Goal: Transaction & Acquisition: Book appointment/travel/reservation

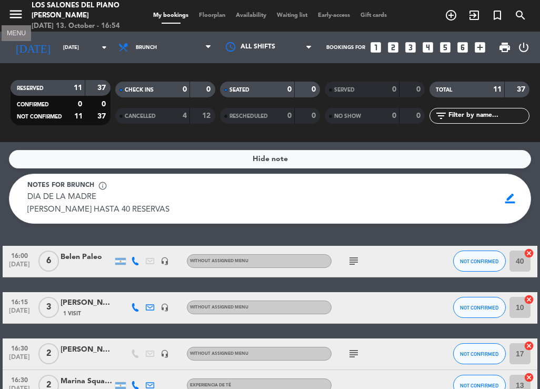
click at [21, 14] on icon "menu" at bounding box center [16, 14] width 16 height 16
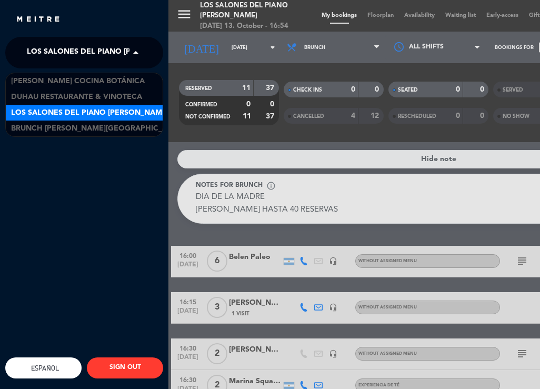
click at [132, 48] on span at bounding box center [139, 53] width 18 height 22
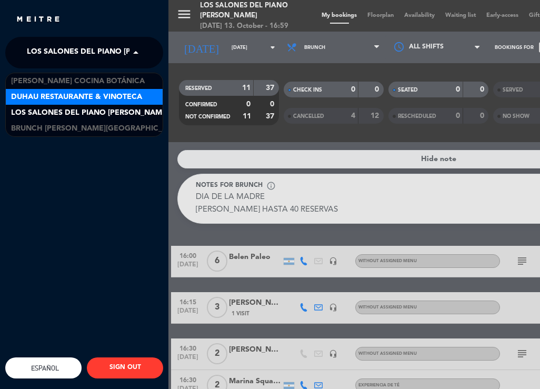
click at [20, 199] on div "× Los Salones del Piano [PERSON_NAME] × [PERSON_NAME] Cocina Botánica Duhau Res…" at bounding box center [84, 231] width 158 height 389
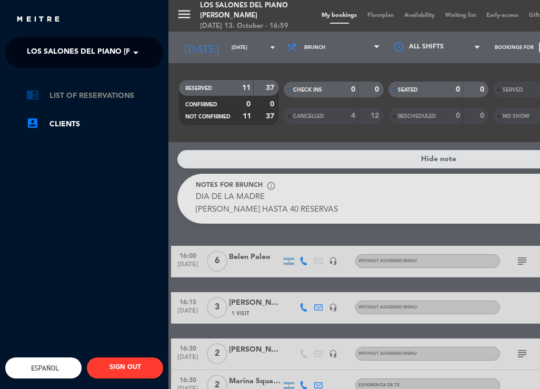
click at [120, 91] on link "chrome_reader_mode List of Reservations" at bounding box center [94, 96] width 137 height 13
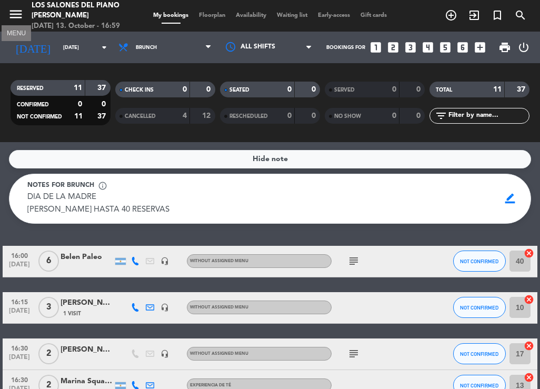
click at [18, 12] on icon "menu" at bounding box center [16, 14] width 16 height 16
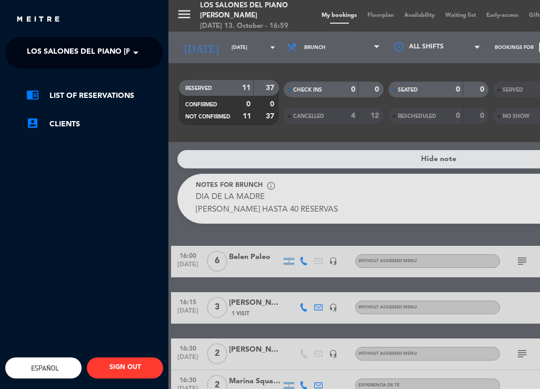
click at [123, 51] on span "Los Salones del Piano [PERSON_NAME]" at bounding box center [106, 53] width 158 height 22
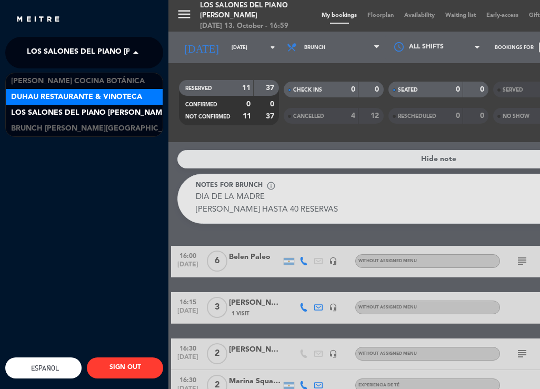
click at [97, 91] on span "Duhau Restaurante & Vinoteca" at bounding box center [76, 97] width 131 height 12
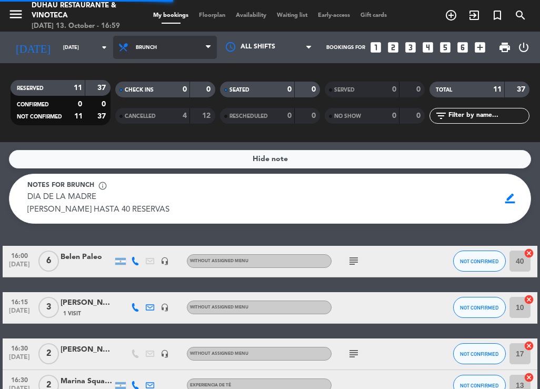
click at [153, 56] on span "Brunch" at bounding box center [165, 47] width 104 height 23
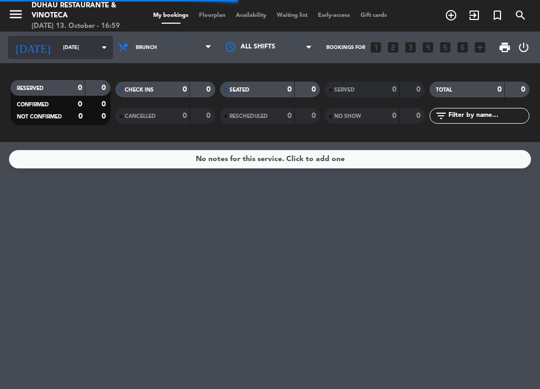
click at [94, 54] on input "[DATE]" at bounding box center [92, 47] width 69 height 16
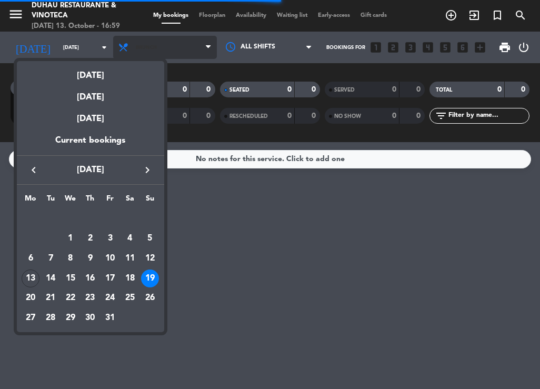
click at [162, 44] on div at bounding box center [270, 194] width 540 height 389
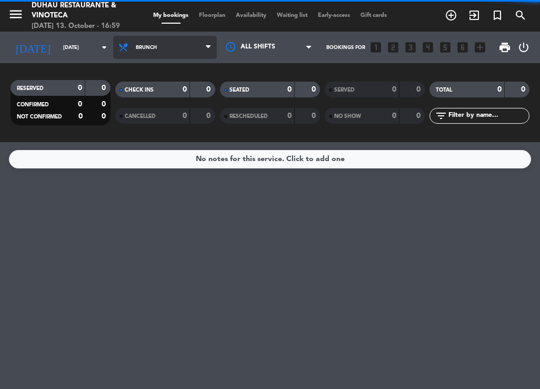
click at [150, 39] on span "Brunch" at bounding box center [165, 47] width 104 height 23
click at [145, 158] on ng-component "menu Duhau Restaurante & Vinoteca [DATE] 13. October - 16:59 My bookings Floorp…" at bounding box center [270, 194] width 540 height 389
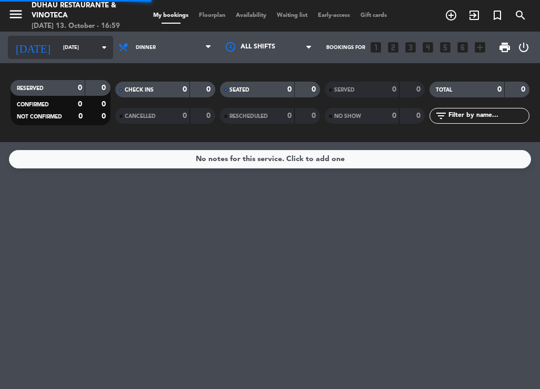
click at [96, 58] on div "[DATE] [DATE] arrow_drop_down" at bounding box center [60, 47] width 105 height 23
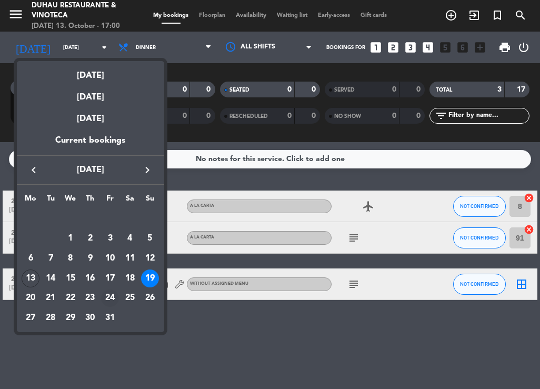
click at [107, 296] on div "24" at bounding box center [110, 299] width 18 height 18
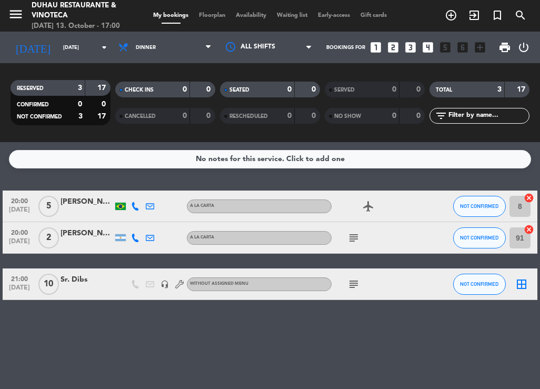
type input "[DATE]"
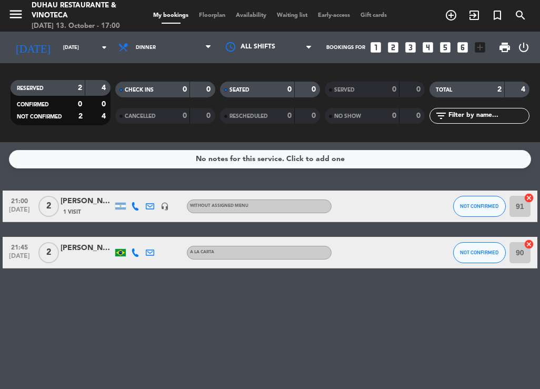
click at [450, 49] on icon "looks_5" at bounding box center [446, 48] width 14 height 14
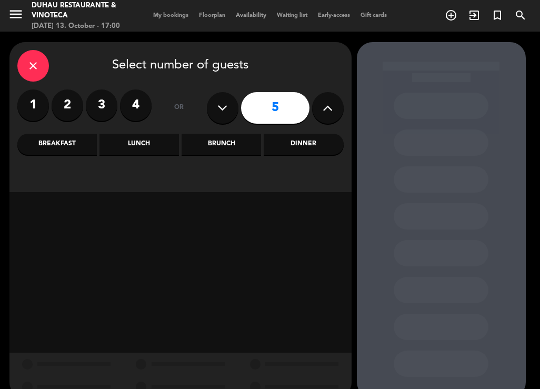
click at [315, 135] on div "Dinner" at bounding box center [304, 144] width 80 height 21
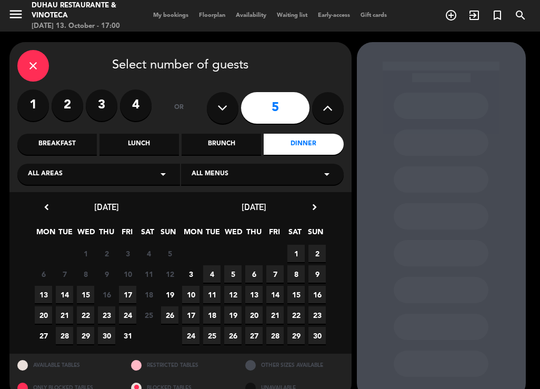
click at [125, 313] on span "24" at bounding box center [127, 314] width 17 height 17
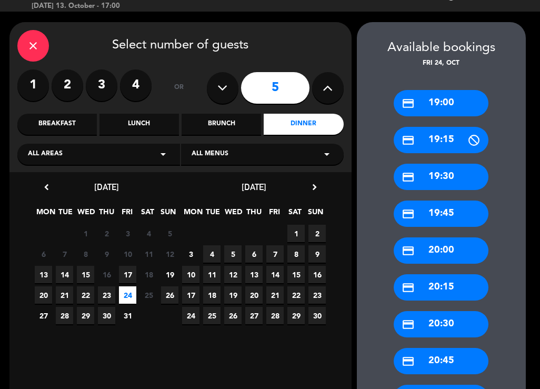
click at [446, 214] on div "credit_card 19:45" at bounding box center [441, 214] width 95 height 26
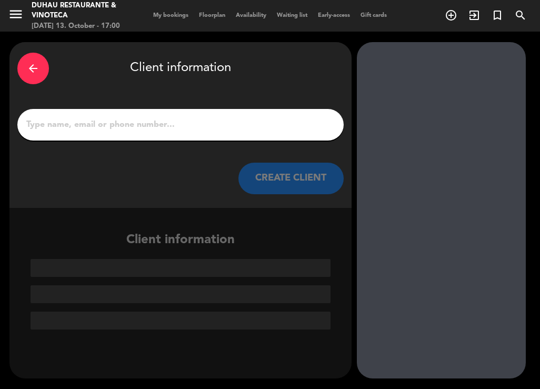
click at [107, 120] on input "1" at bounding box center [180, 124] width 311 height 15
click at [75, 126] on input "1" at bounding box center [180, 124] width 311 height 15
paste input "[PERSON_NAME][GEOGRAPHIC_DATA]."
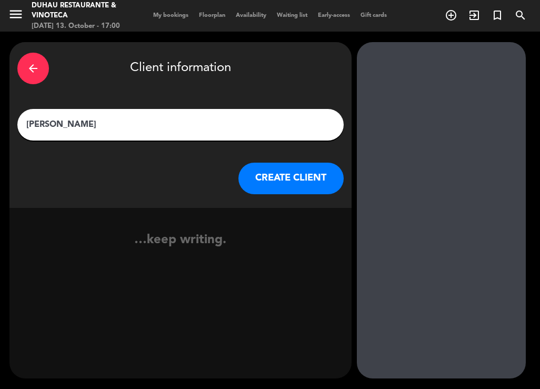
type input "[PERSON_NAME]"
click at [267, 186] on button "CREATE CLIENT" at bounding box center [291, 179] width 105 height 32
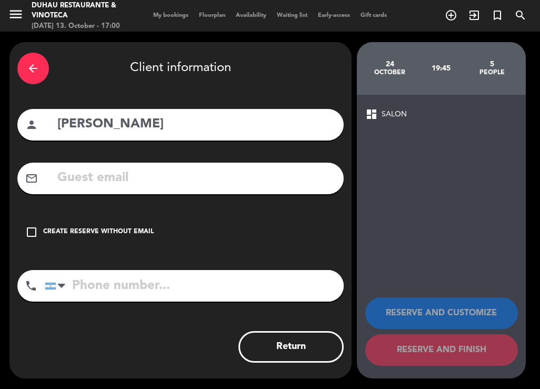
click at [177, 193] on div "mail_outline" at bounding box center [180, 179] width 327 height 32
click at [156, 189] on input "text" at bounding box center [196, 178] width 280 height 22
click at [107, 187] on input "text" at bounding box center [196, 178] width 280 height 22
paste input "[EMAIL_ADDRESS][DOMAIN_NAME]"
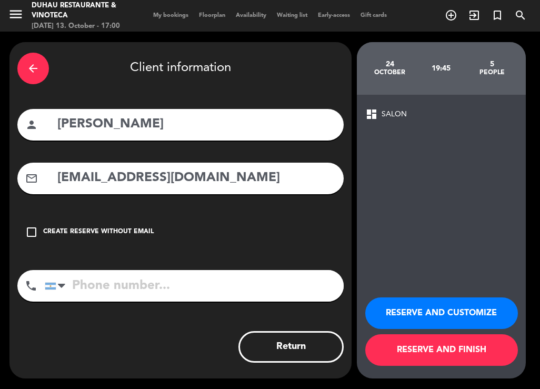
type input "[EMAIL_ADDRESS][DOMAIN_NAME]"
click at [101, 299] on input "tel" at bounding box center [194, 286] width 299 height 32
paste input "11 4314 3390"
type input "11 4314 3390"
click at [466, 307] on button "RESERVE AND CUSTOMIZE" at bounding box center [441, 314] width 153 height 32
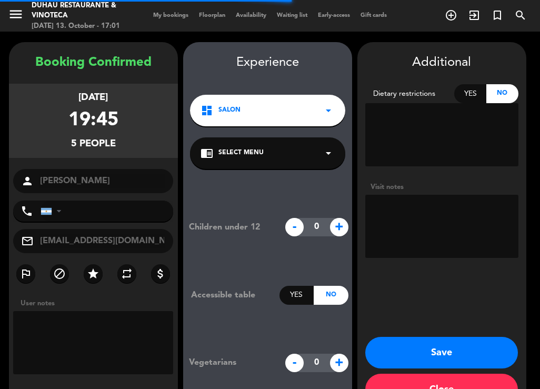
type input "[PHONE_NUMBER]"
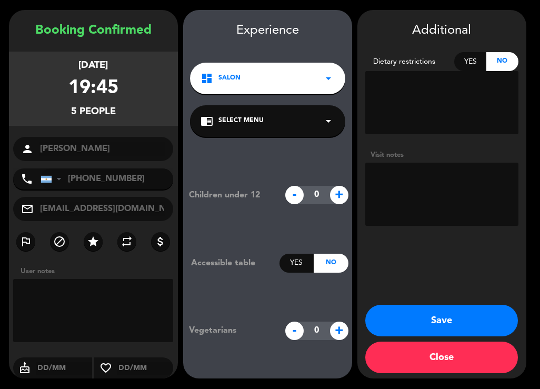
click at [442, 185] on textarea at bounding box center [441, 194] width 153 height 63
click at [424, 175] on textarea at bounding box center [441, 194] width 153 height 63
click at [330, 199] on input "0" at bounding box center [317, 195] width 37 height 18
click at [337, 196] on span "+" at bounding box center [339, 195] width 18 height 18
type input "1"
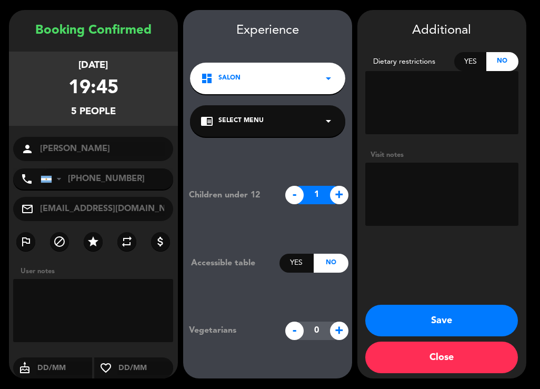
click at [391, 189] on textarea at bounding box center [441, 194] width 153 height 63
type textarea "m"
type textarea "Menor de 3 años"
click at [444, 324] on button "Save" at bounding box center [441, 321] width 153 height 32
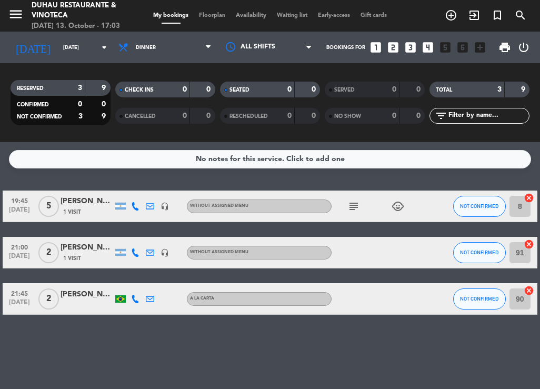
click at [78, 206] on div "[PERSON_NAME]" at bounding box center [87, 201] width 53 height 12
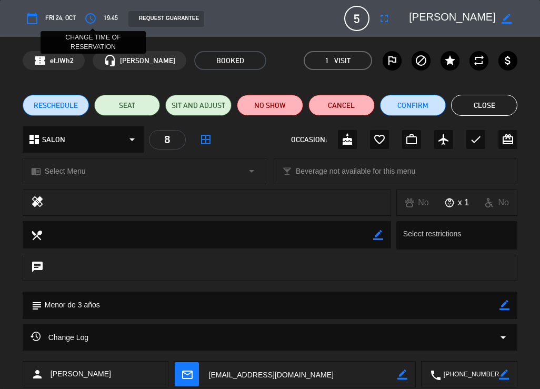
click at [88, 17] on icon "access_time" at bounding box center [90, 18] width 13 height 13
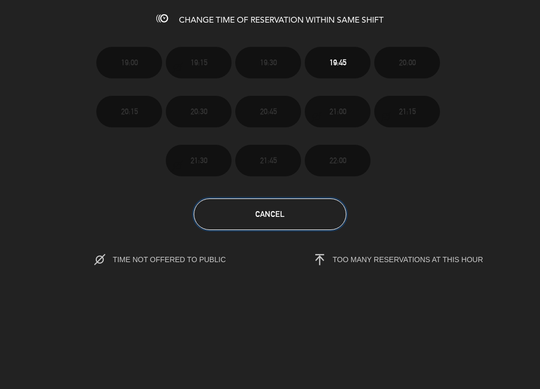
click at [311, 221] on button "Cancel" at bounding box center [270, 215] width 153 height 32
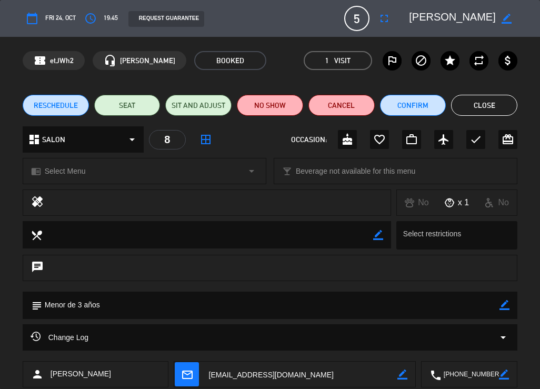
drag, startPoint x: 121, startPoint y: 21, endPoint x: 116, endPoint y: 19, distance: 5.5
click at [116, 19] on div "calendar_today Fri 24, Oct access_time 19:45 REQUEST GUARANTEE 5 [PERSON_NAME] …" at bounding box center [271, 18] width 496 height 25
click at [341, 101] on button "Cancel" at bounding box center [342, 105] width 66 height 21
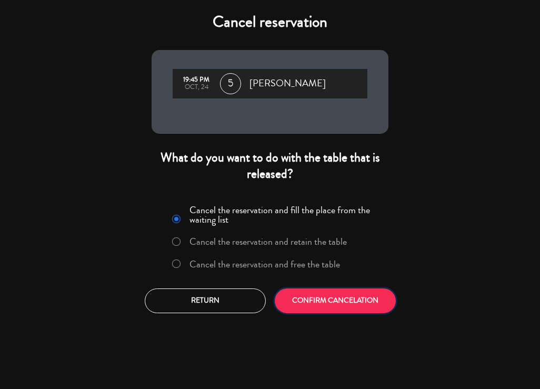
click at [335, 302] on button "CONFIRM CANCELATION" at bounding box center [335, 301] width 121 height 25
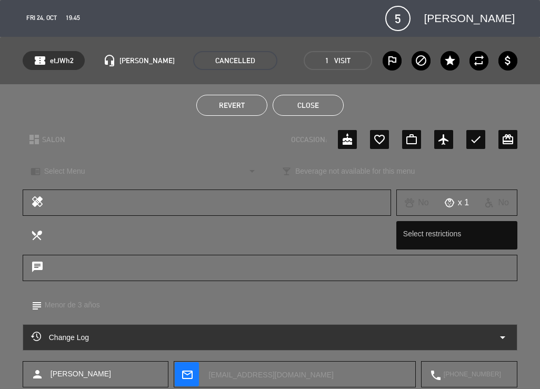
click at [315, 108] on button "Close" at bounding box center [308, 105] width 71 height 21
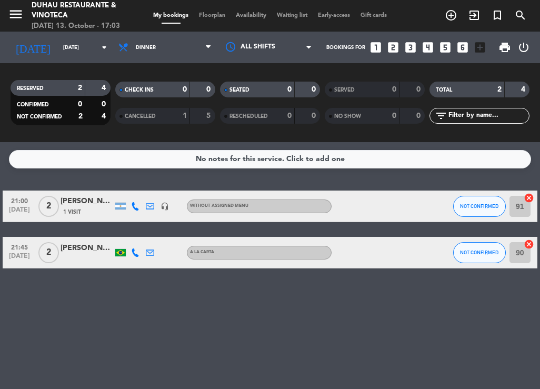
click at [440, 47] on icon "looks_5" at bounding box center [446, 48] width 14 height 14
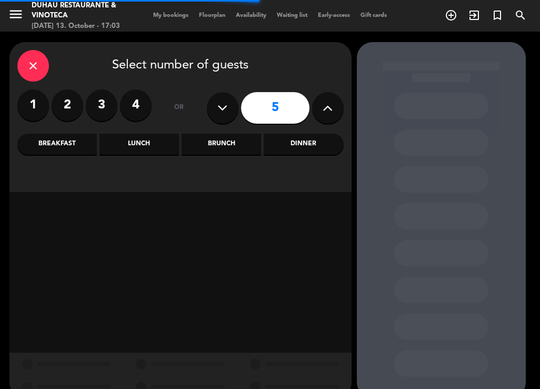
click at [280, 146] on div "Dinner" at bounding box center [304, 144] width 80 height 21
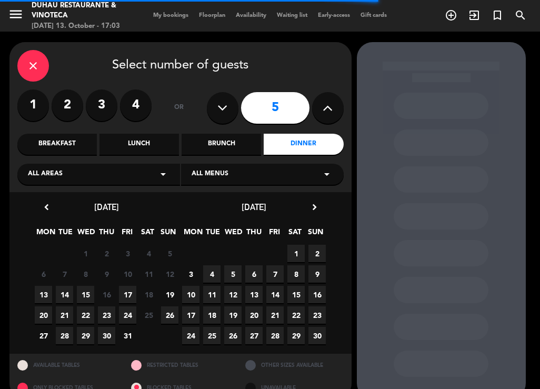
click at [129, 312] on span "24" at bounding box center [127, 314] width 17 height 17
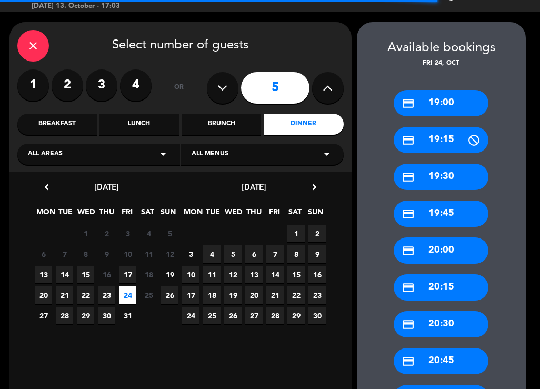
click at [438, 165] on div "credit_card 19:30" at bounding box center [441, 177] width 95 height 26
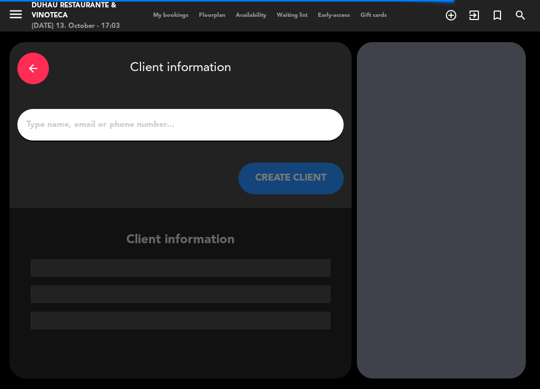
click at [147, 128] on input "1" at bounding box center [180, 124] width 311 height 15
click at [111, 121] on input "1" at bounding box center [180, 124] width 311 height 15
paste input "[PERSON_NAME][GEOGRAPHIC_DATA]."
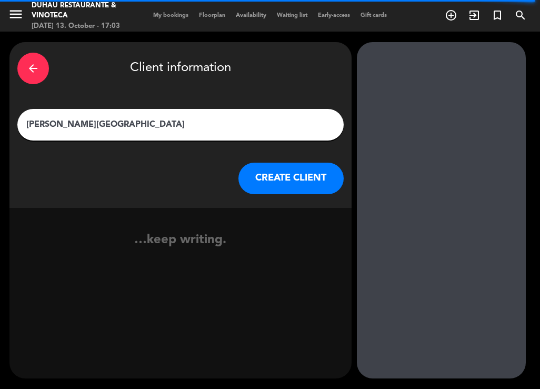
type input "[PERSON_NAME][GEOGRAPHIC_DATA]"
click at [262, 171] on button "CREATE CLIENT" at bounding box center [291, 179] width 105 height 32
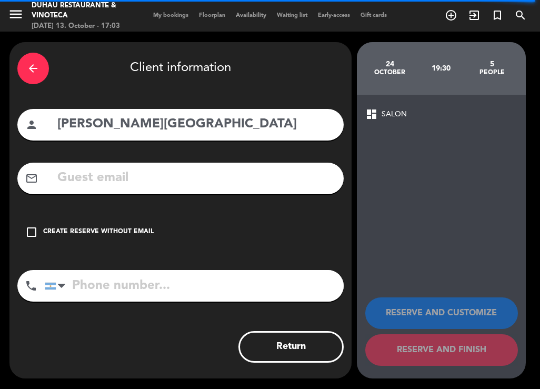
click at [74, 190] on div "mail_outline" at bounding box center [180, 179] width 327 height 32
click at [110, 174] on input "text" at bounding box center [196, 178] width 280 height 22
paste input "[EMAIL_ADDRESS][DOMAIN_NAME]"
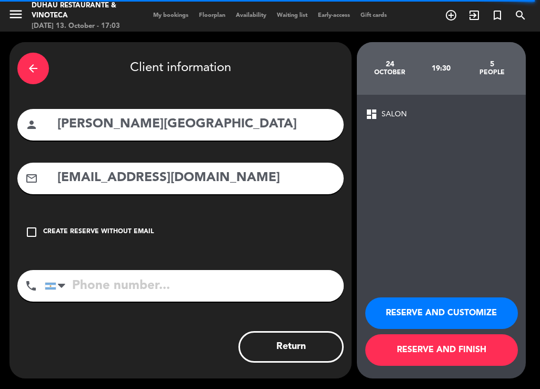
type input "[EMAIL_ADDRESS][DOMAIN_NAME]"
click at [98, 266] on div "arrow_back Client information person [PERSON_NAME][GEOGRAPHIC_DATA] mail_outlin…" at bounding box center [180, 210] width 342 height 337
click at [98, 273] on input "tel" at bounding box center [194, 286] width 299 height 32
type input "v"
paste input "11 4314 3390"
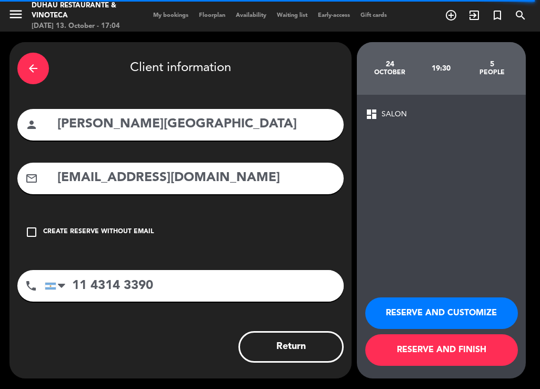
type input "11 4314 3390"
click at [437, 313] on button "RESERVE AND CUSTOMIZE" at bounding box center [441, 314] width 153 height 32
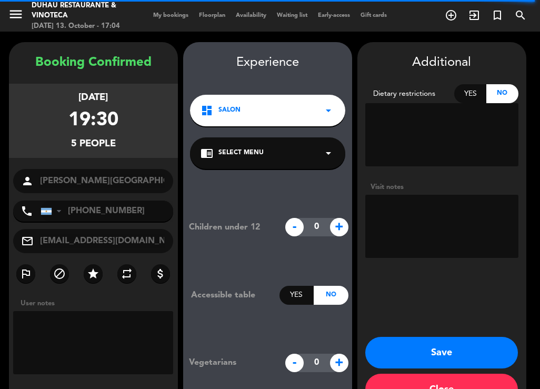
scroll to position [32, 0]
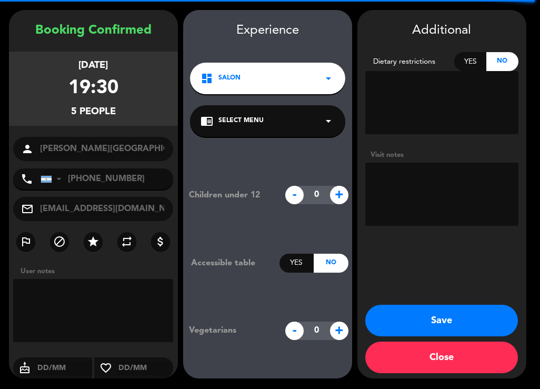
click at [440, 198] on textarea at bounding box center [441, 194] width 153 height 63
type textarea "GIH - menor de 3años precisat de sillita"
click at [335, 202] on span "+" at bounding box center [339, 195] width 18 height 18
type input "1"
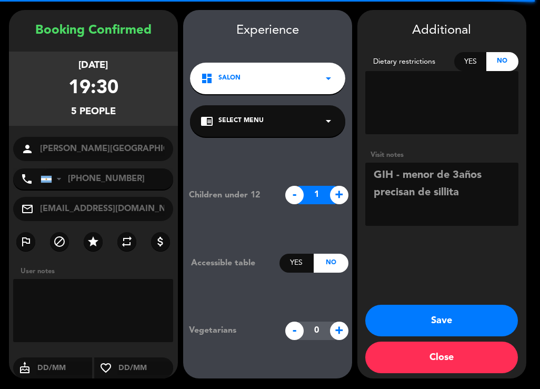
scroll to position [0, 0]
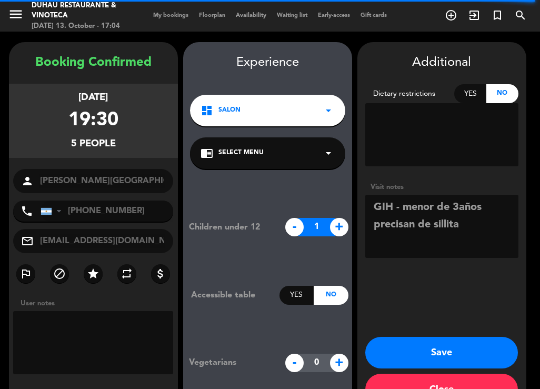
type textarea "GIH - menor de 3años precisan de sillita"
click at [439, 346] on button "Save" at bounding box center [441, 353] width 153 height 32
